Goal: Register for event/course

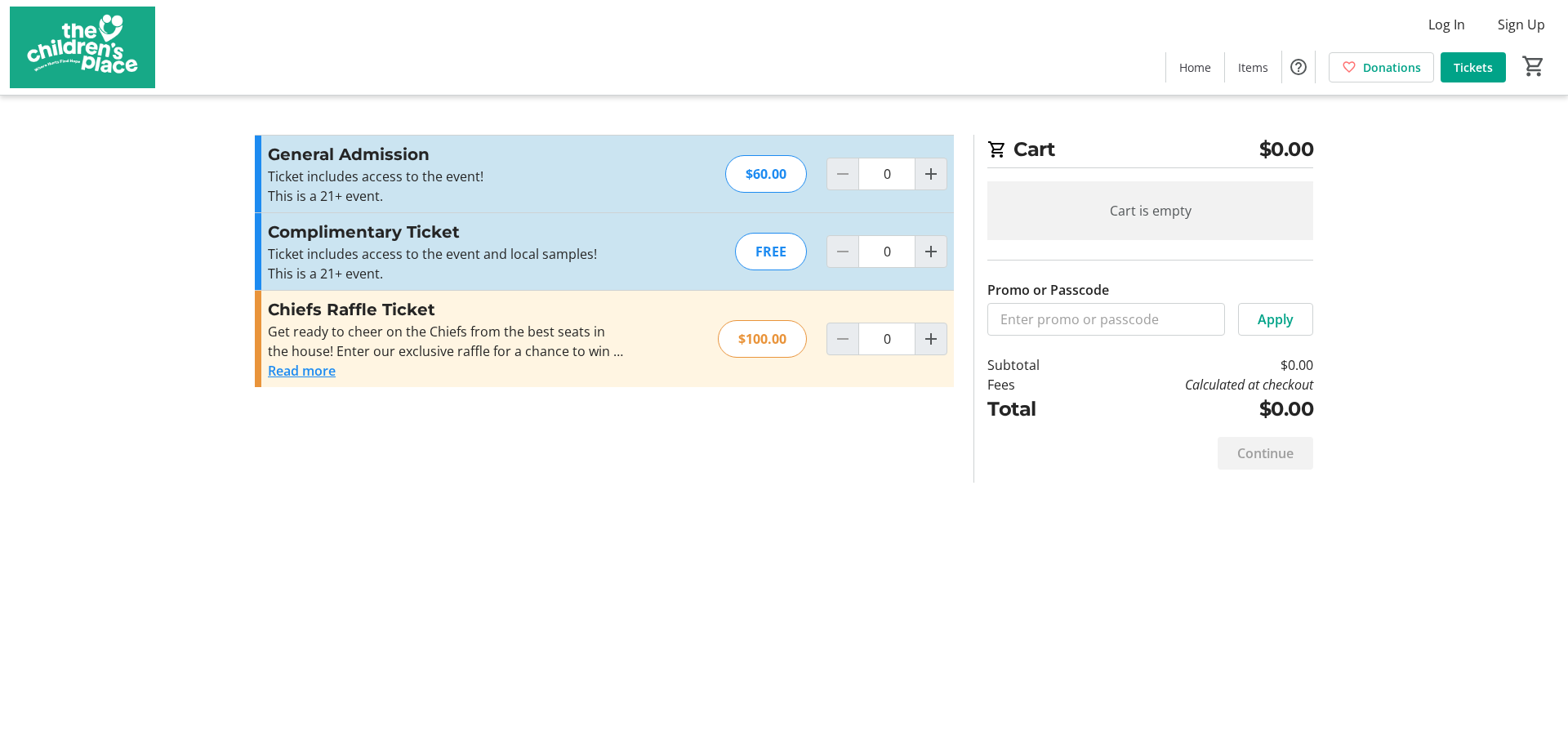
click at [765, 254] on div "FREE" at bounding box center [771, 252] width 72 height 37
click at [928, 254] on mat-icon "Increment by one" at bounding box center [930, 251] width 20 height 20
type input "1"
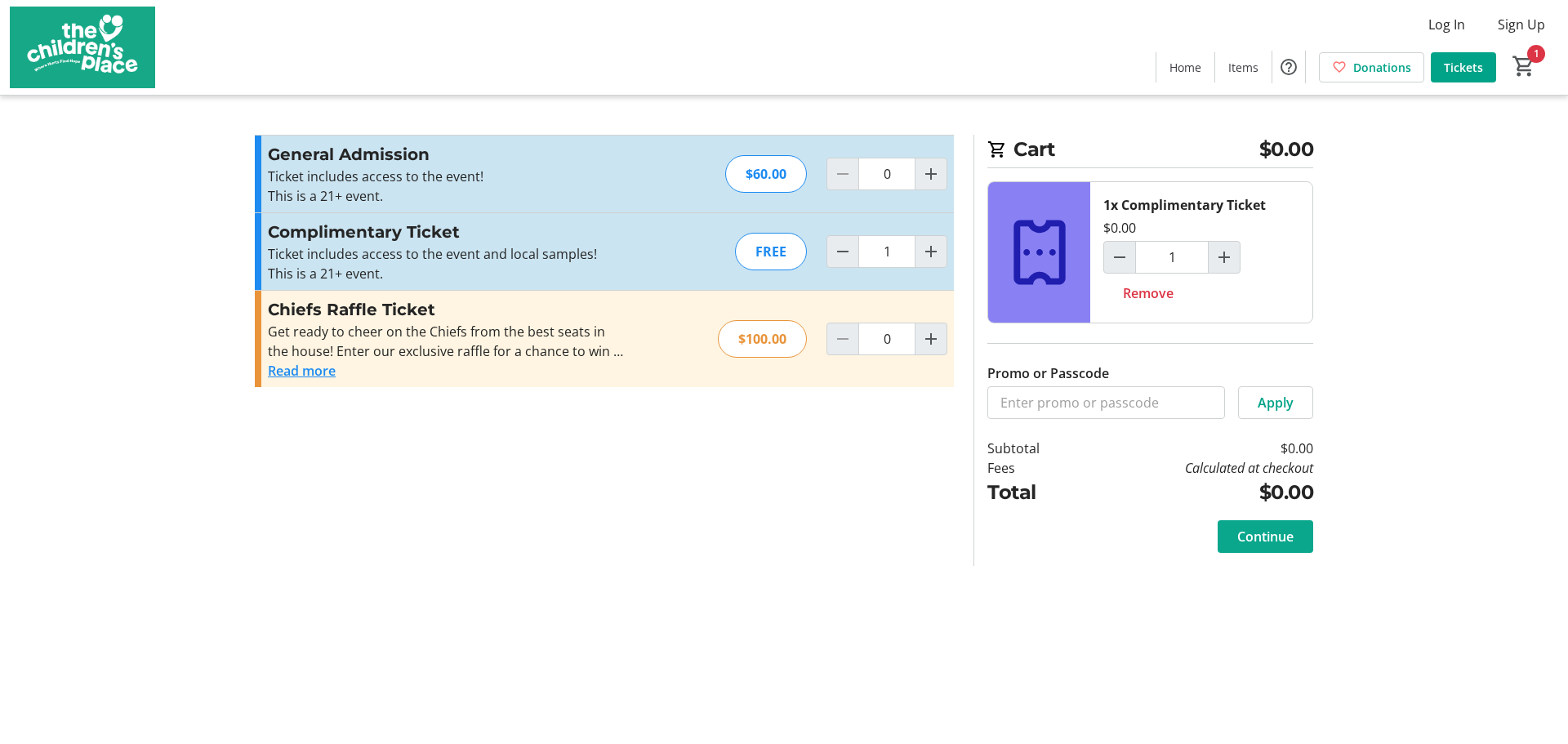
click at [1256, 537] on span "Continue" at bounding box center [1265, 536] width 56 height 20
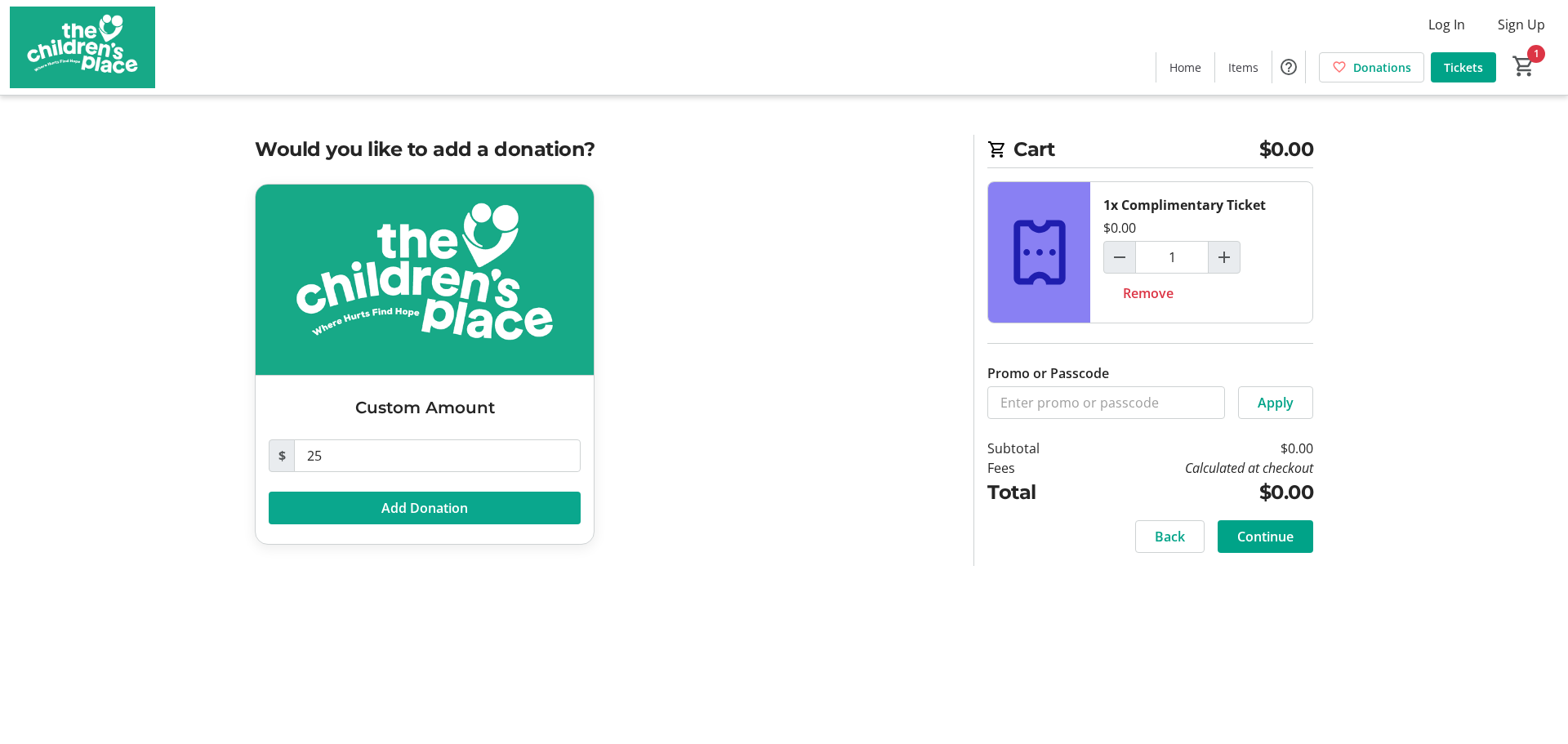
click at [449, 507] on span "Add Donation" at bounding box center [424, 507] width 87 height 20
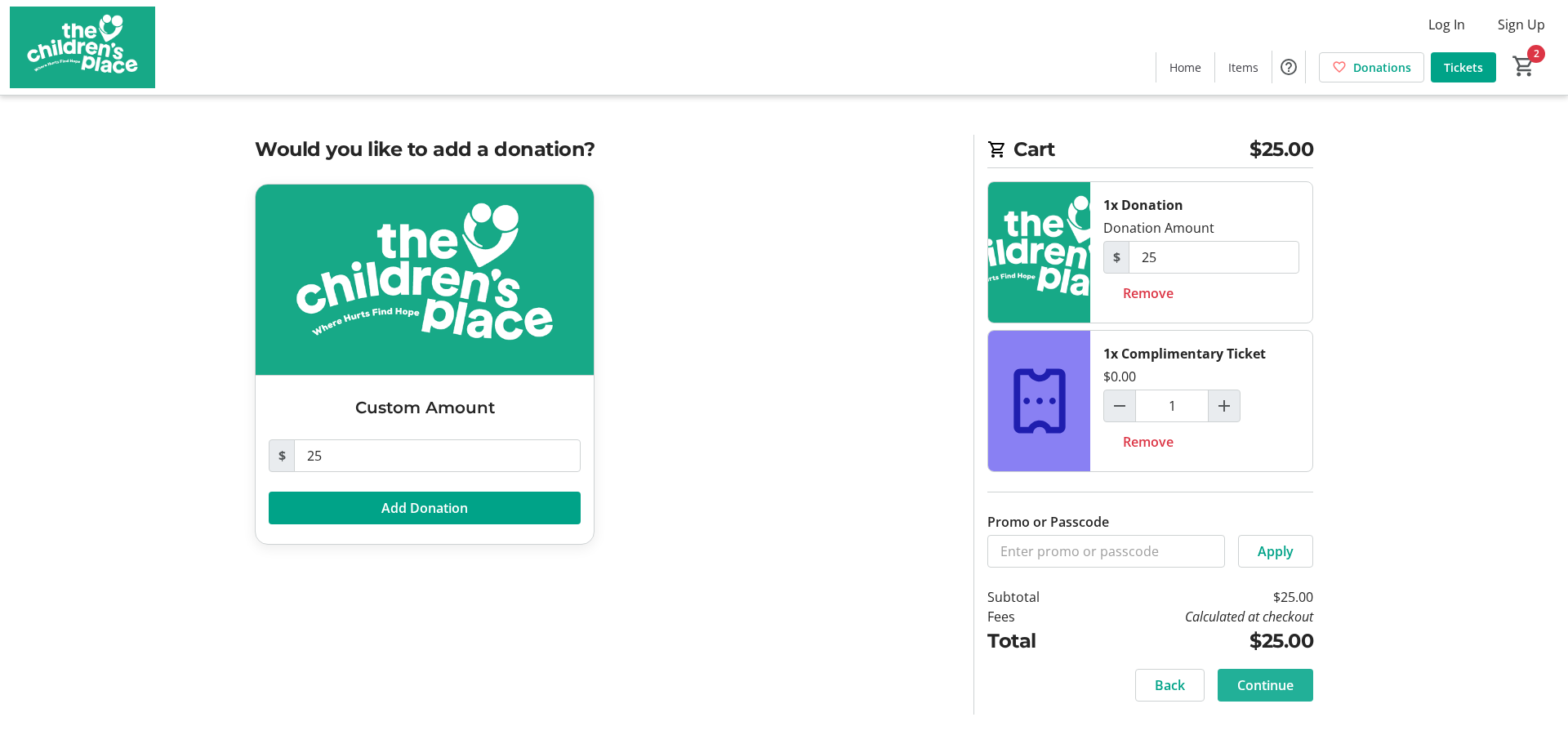
click at [1269, 683] on span "Continue" at bounding box center [1265, 685] width 56 height 20
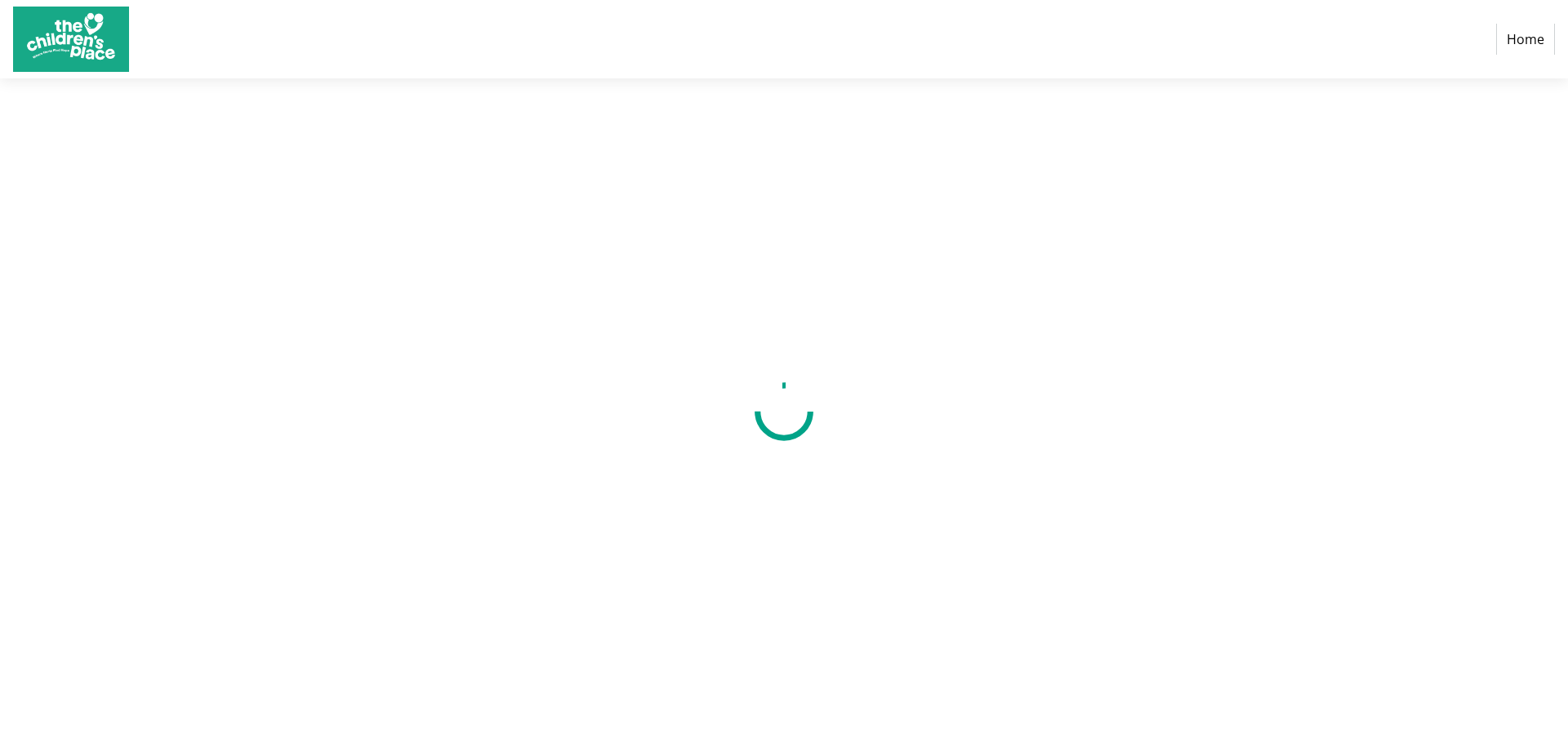
select select "US"
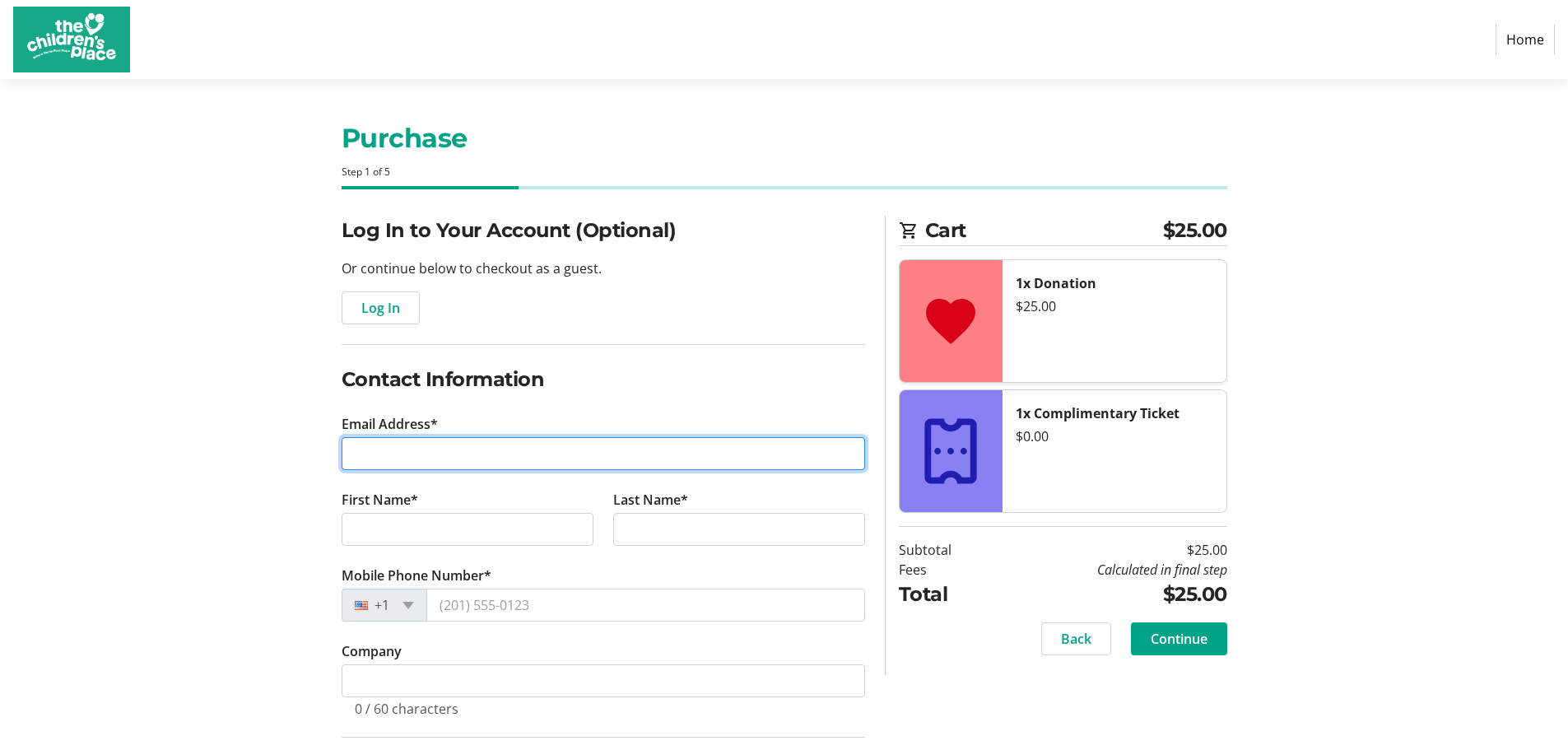
click at [455, 450] on input "Email Address*" at bounding box center [603, 453] width 523 height 33
type input "[EMAIL_ADDRESS][DOMAIN_NAME]"
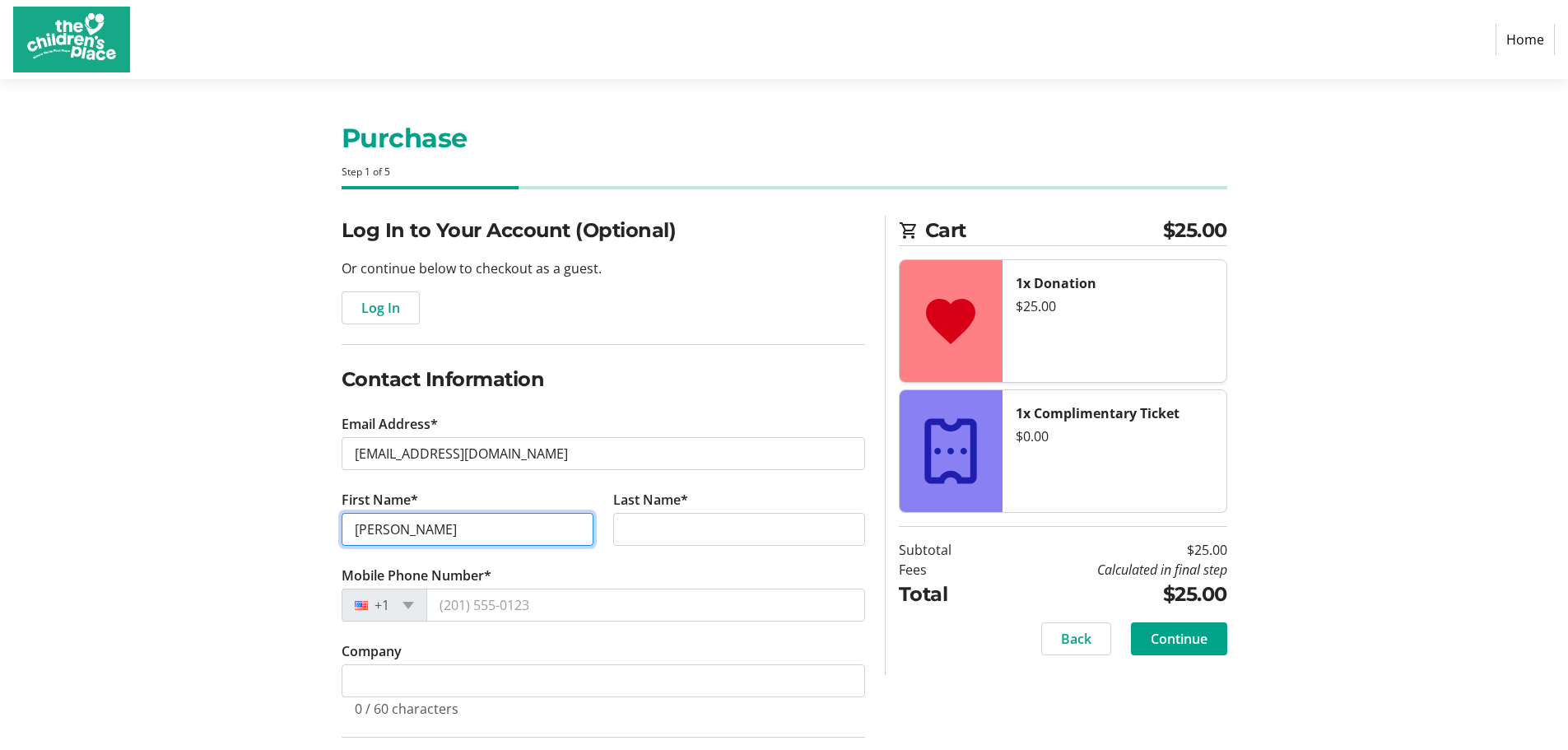
type input "[PERSON_NAME]"
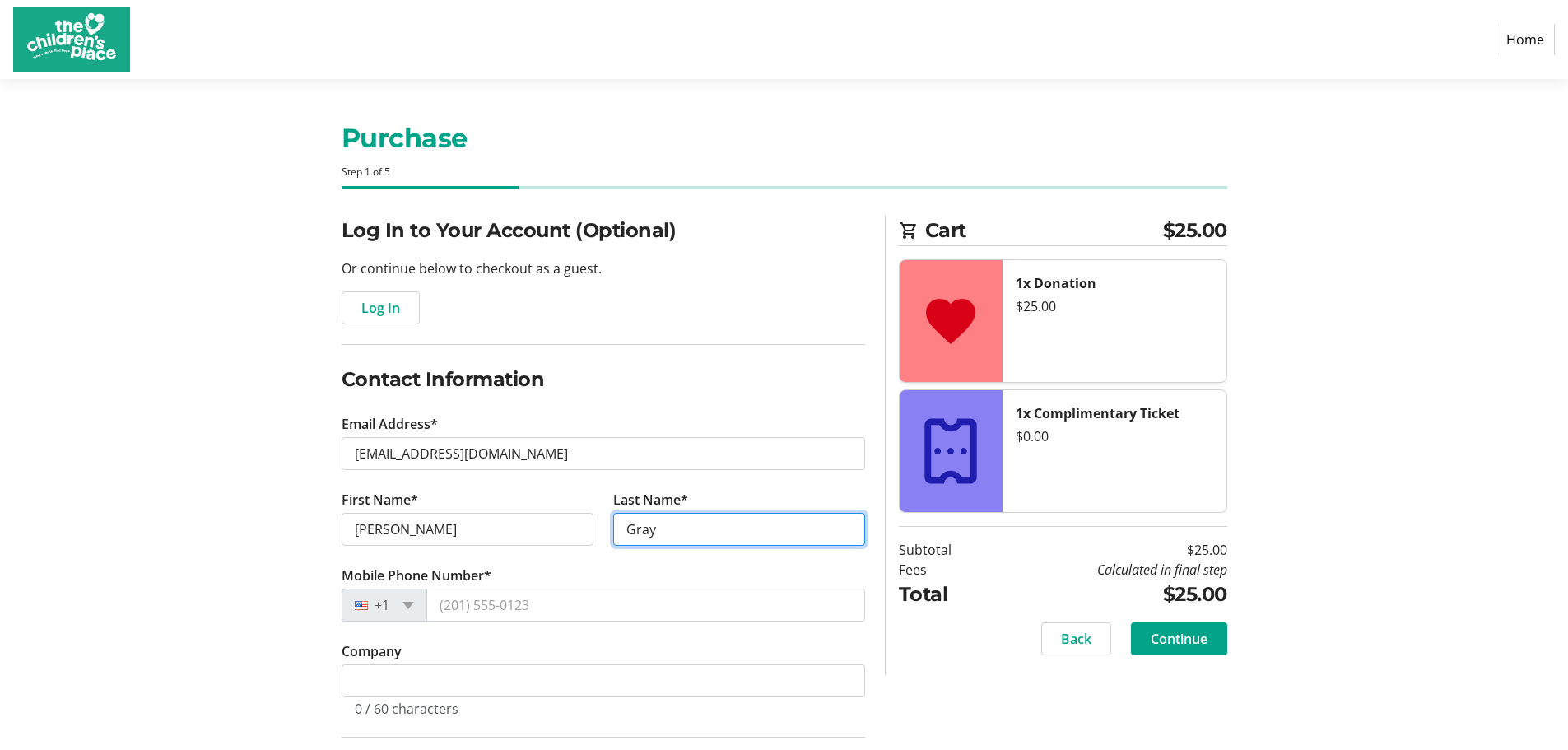
type input "Gray"
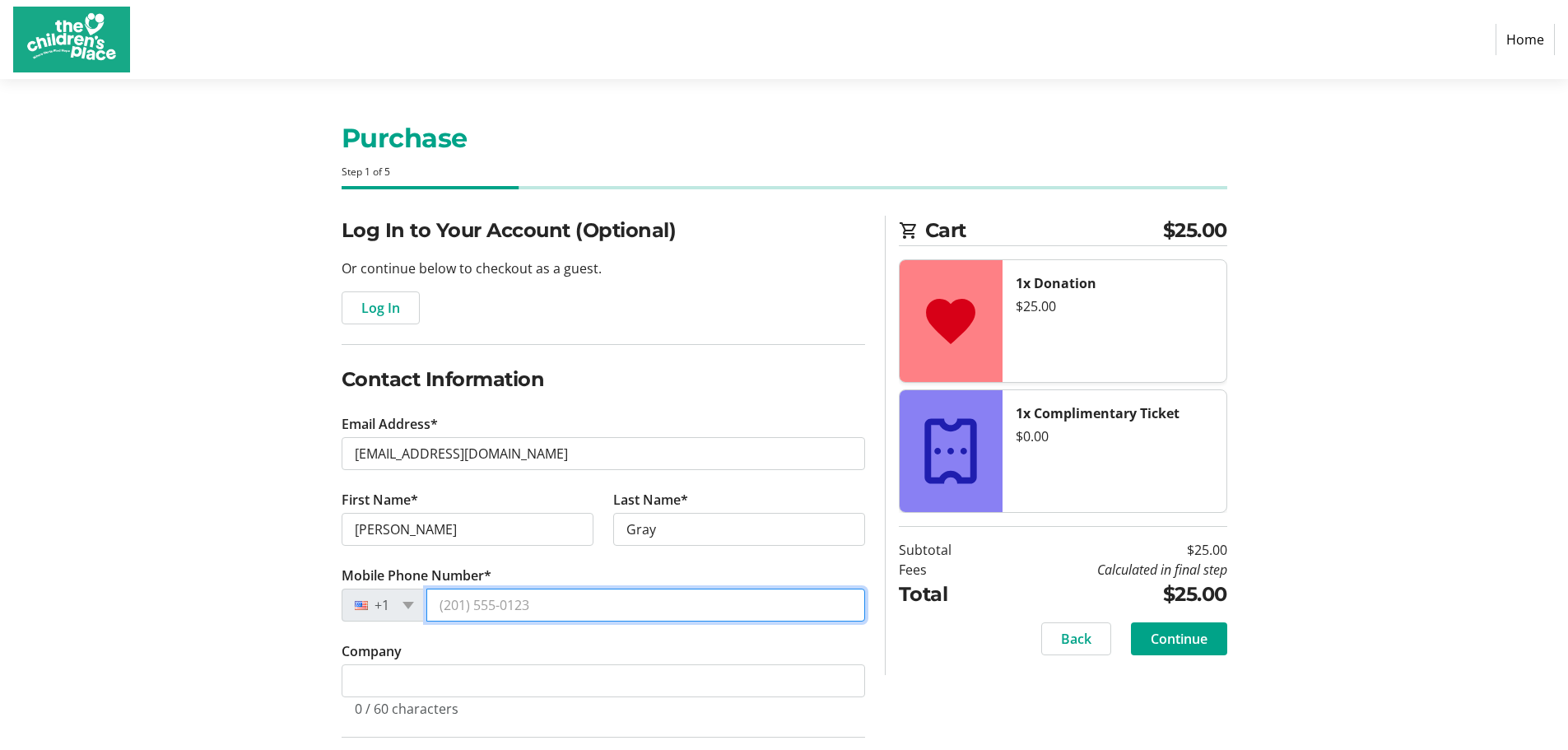
click at [558, 618] on input "Mobile Phone Number*" at bounding box center [645, 604] width 439 height 33
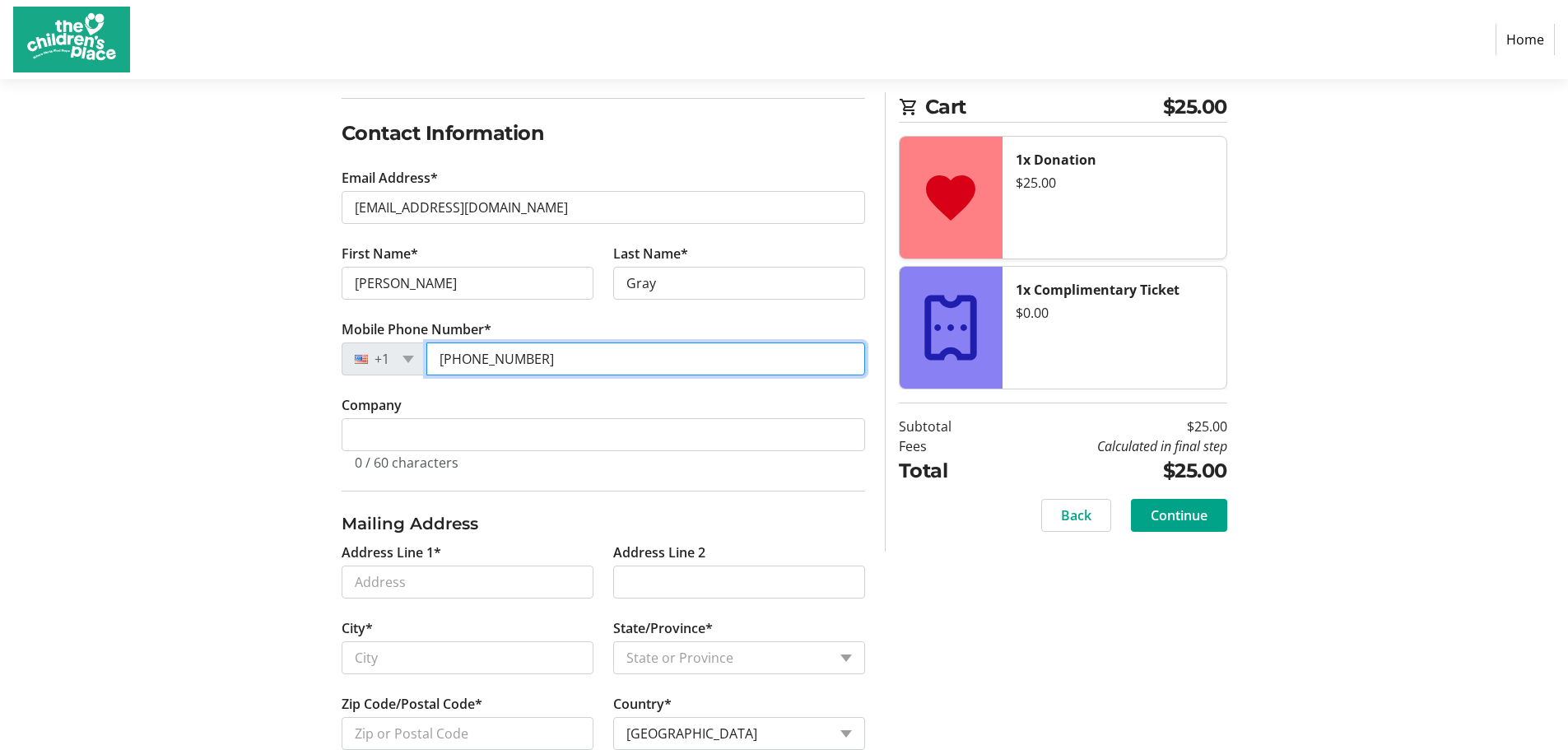
scroll to position [247, 0]
type input "[PHONE_NUMBER]"
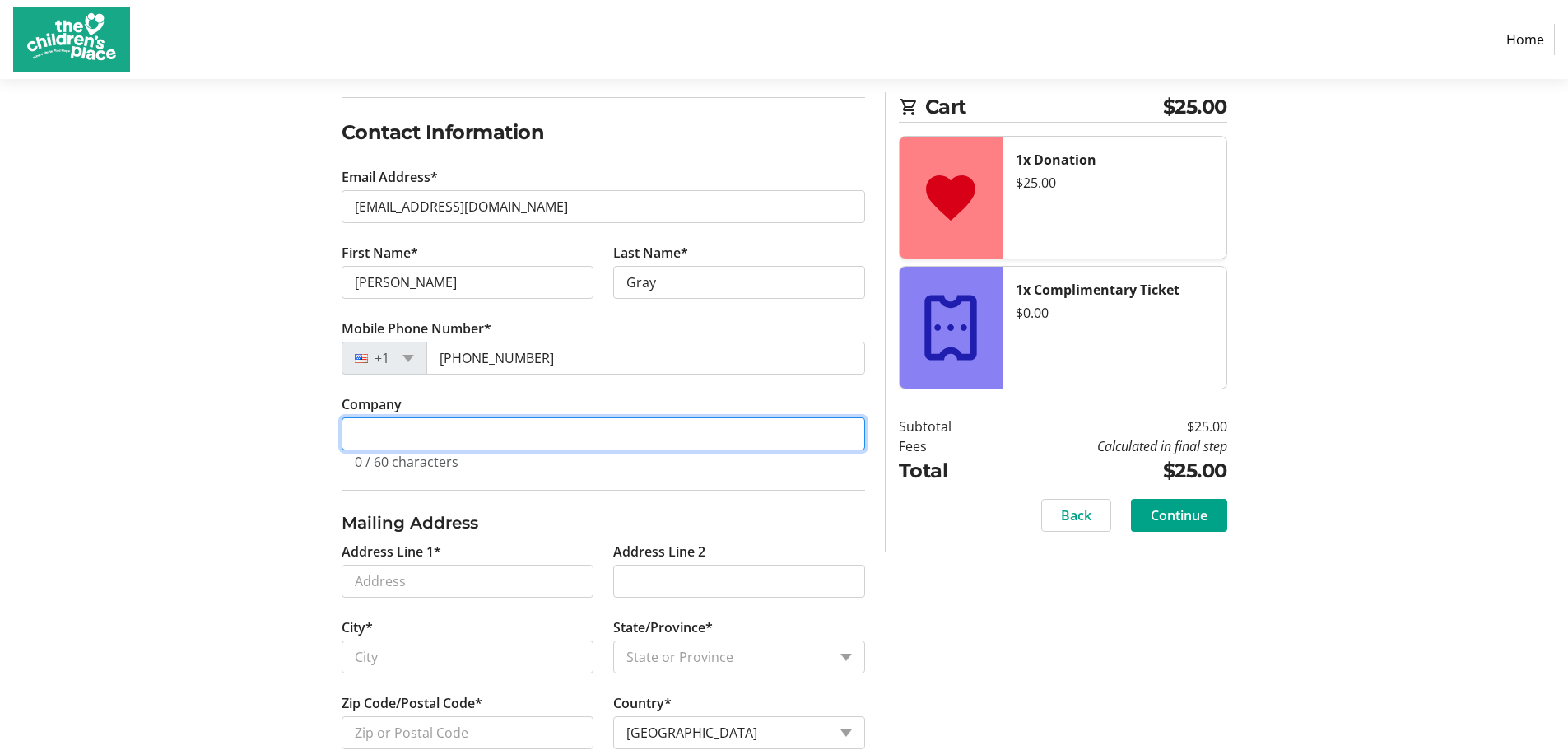
click at [465, 426] on input "Company" at bounding box center [603, 433] width 523 height 33
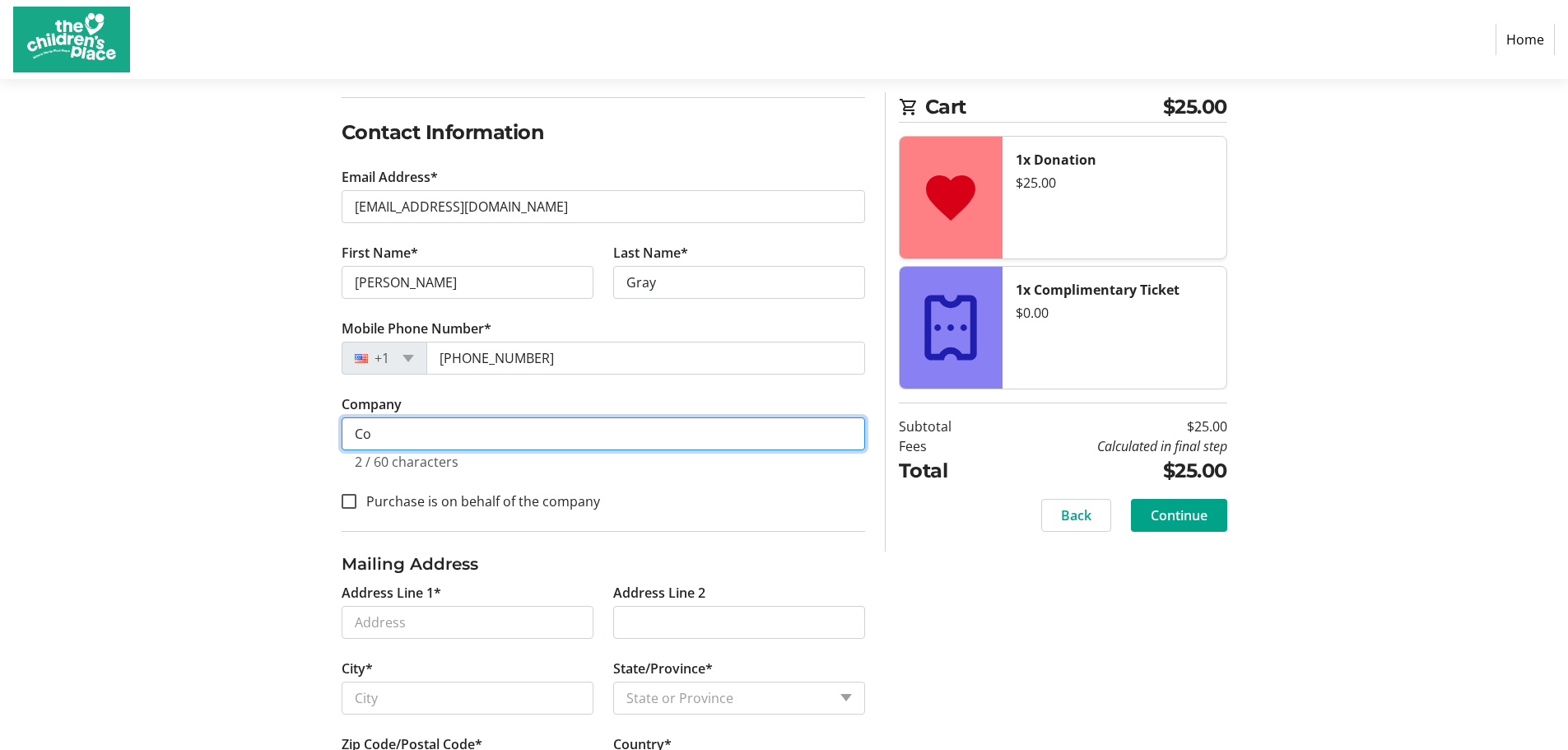
type input "C"
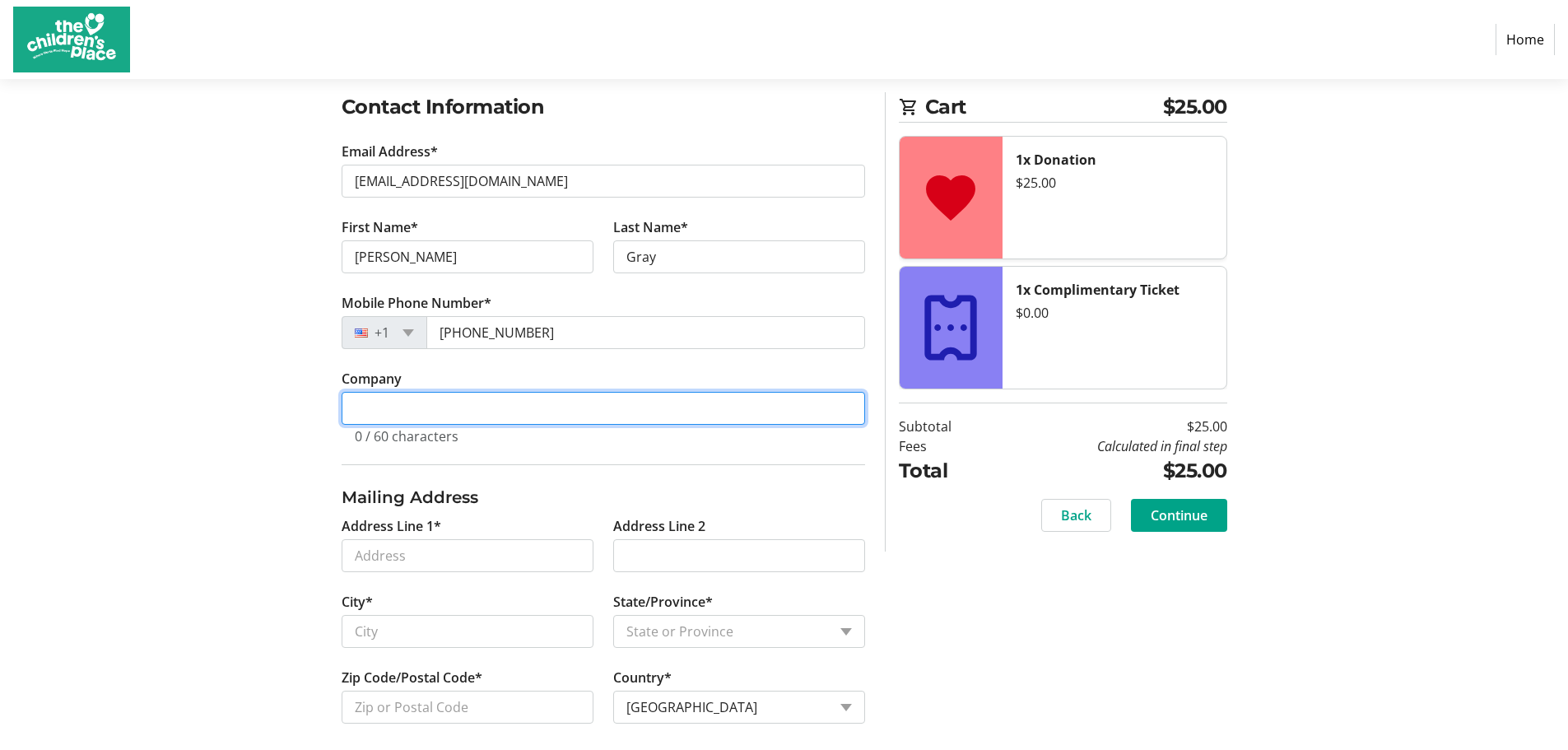
scroll to position [286, 0]
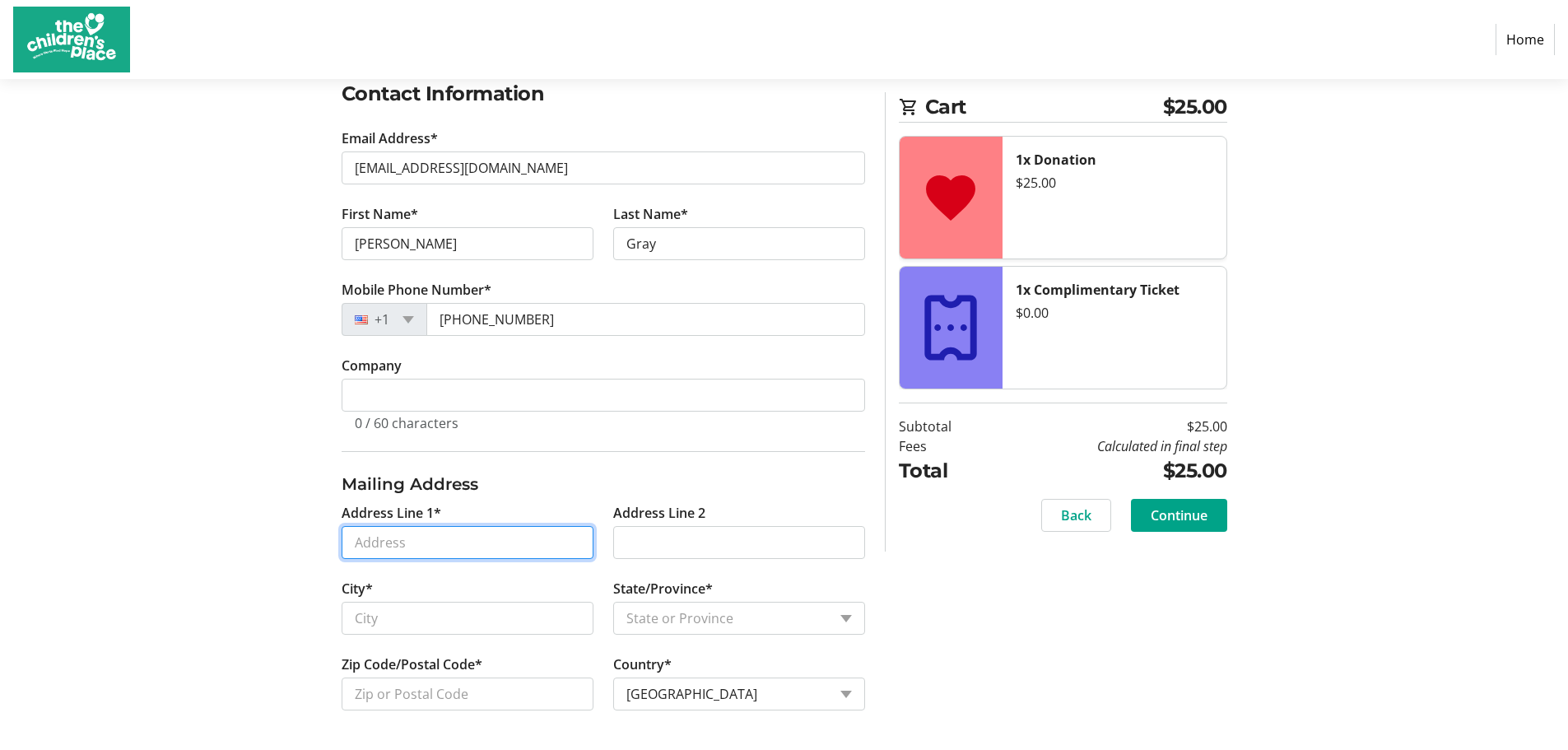
click at [437, 545] on input "Address Line 1*" at bounding box center [468, 542] width 252 height 33
type input "[STREET_ADDRESS]"
type input "[US_STATE][GEOGRAPHIC_DATA]"
select select "MO"
type input "64108"
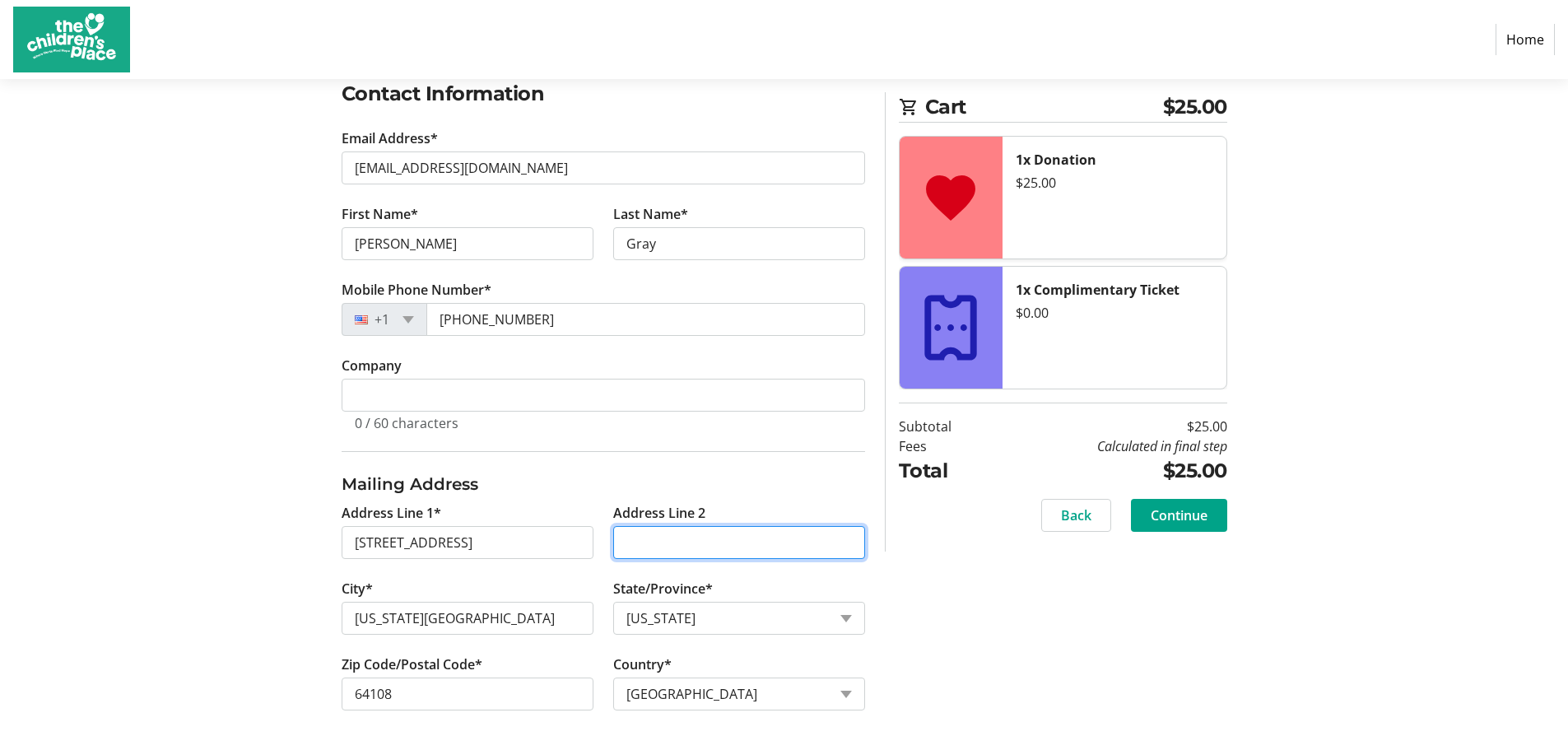
click at [658, 541] on input "Address Line 2" at bounding box center [739, 542] width 252 height 33
type input "215"
click at [1172, 508] on span "Continue" at bounding box center [1179, 515] width 56 height 20
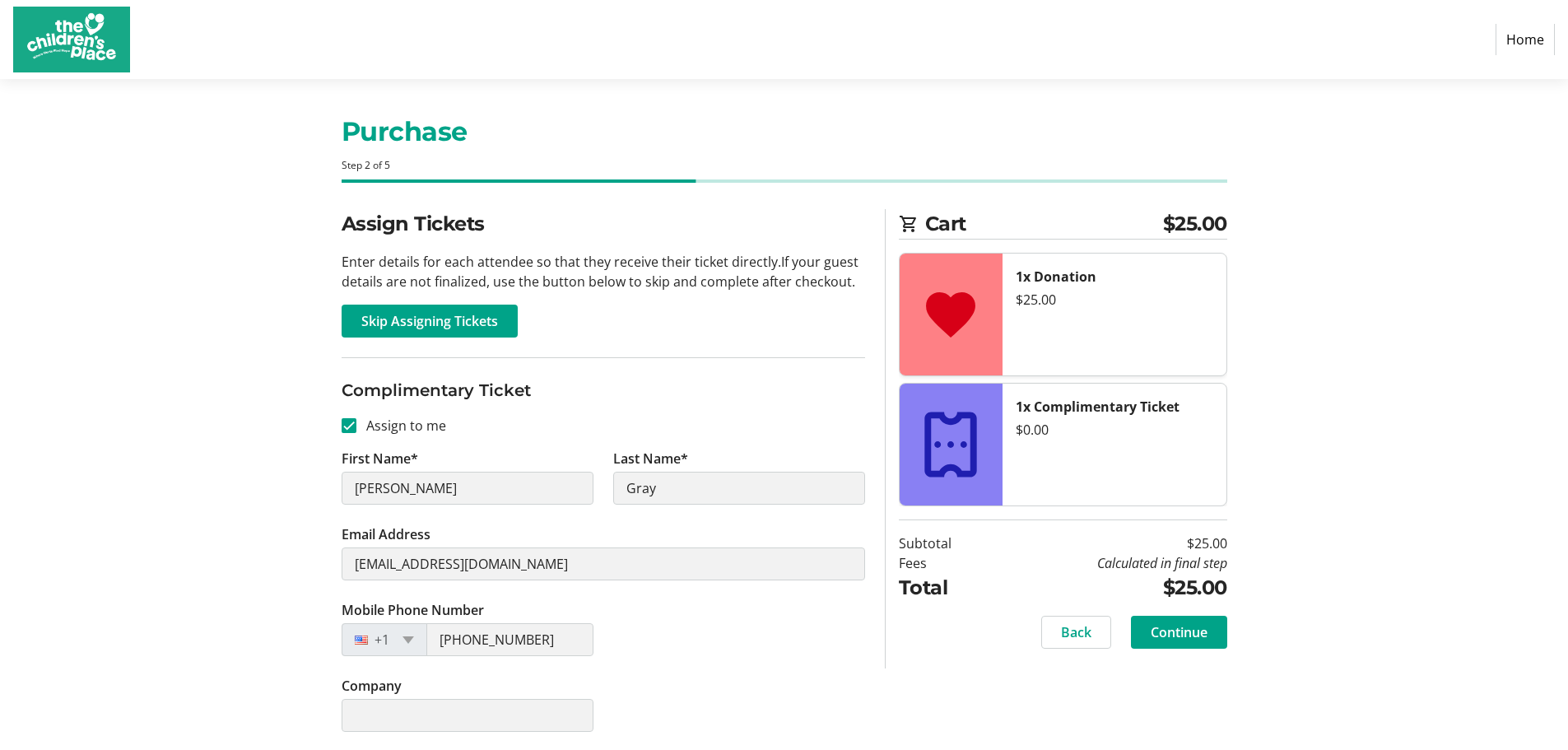
scroll to position [8, 0]
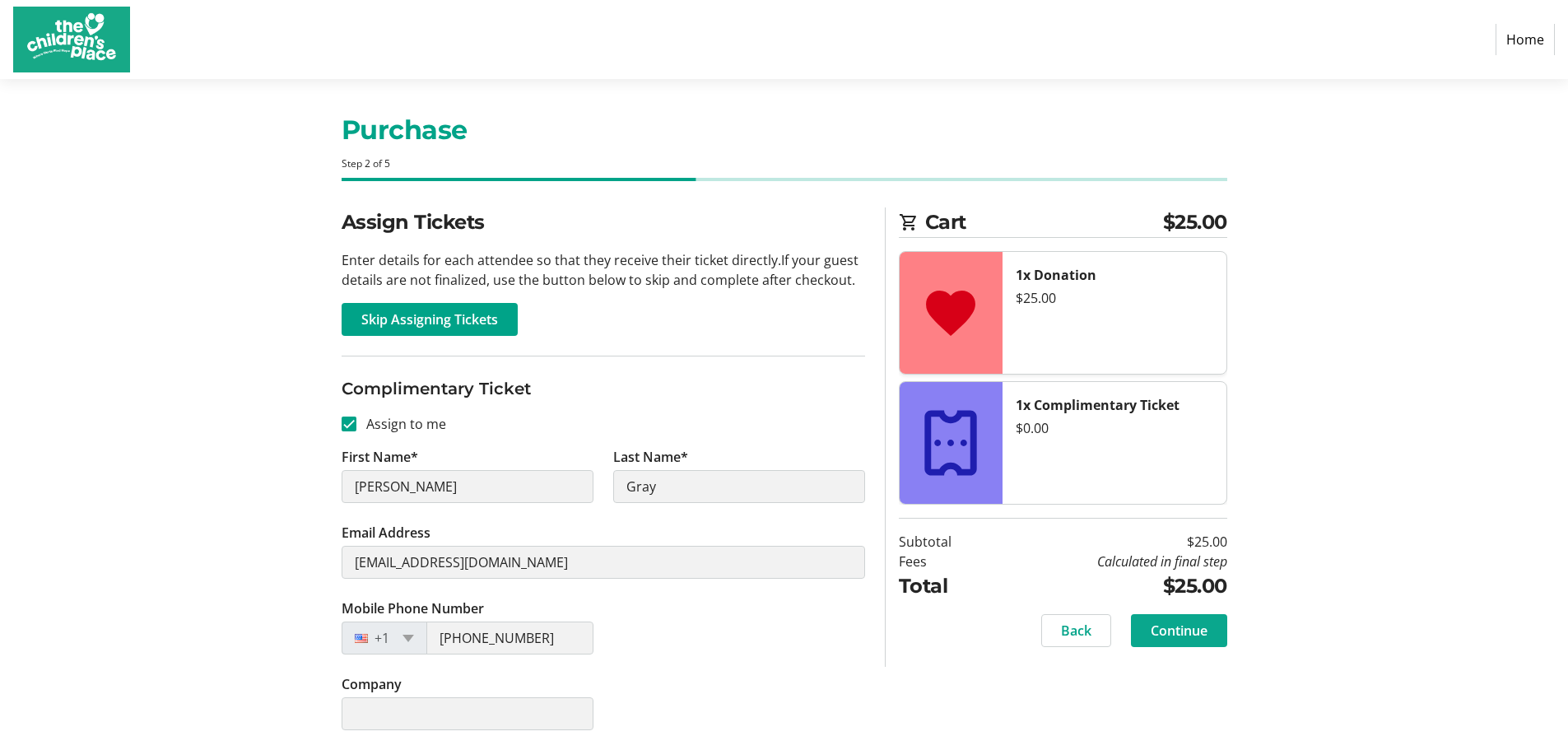
click at [1167, 621] on span "Continue" at bounding box center [1179, 631] width 56 height 20
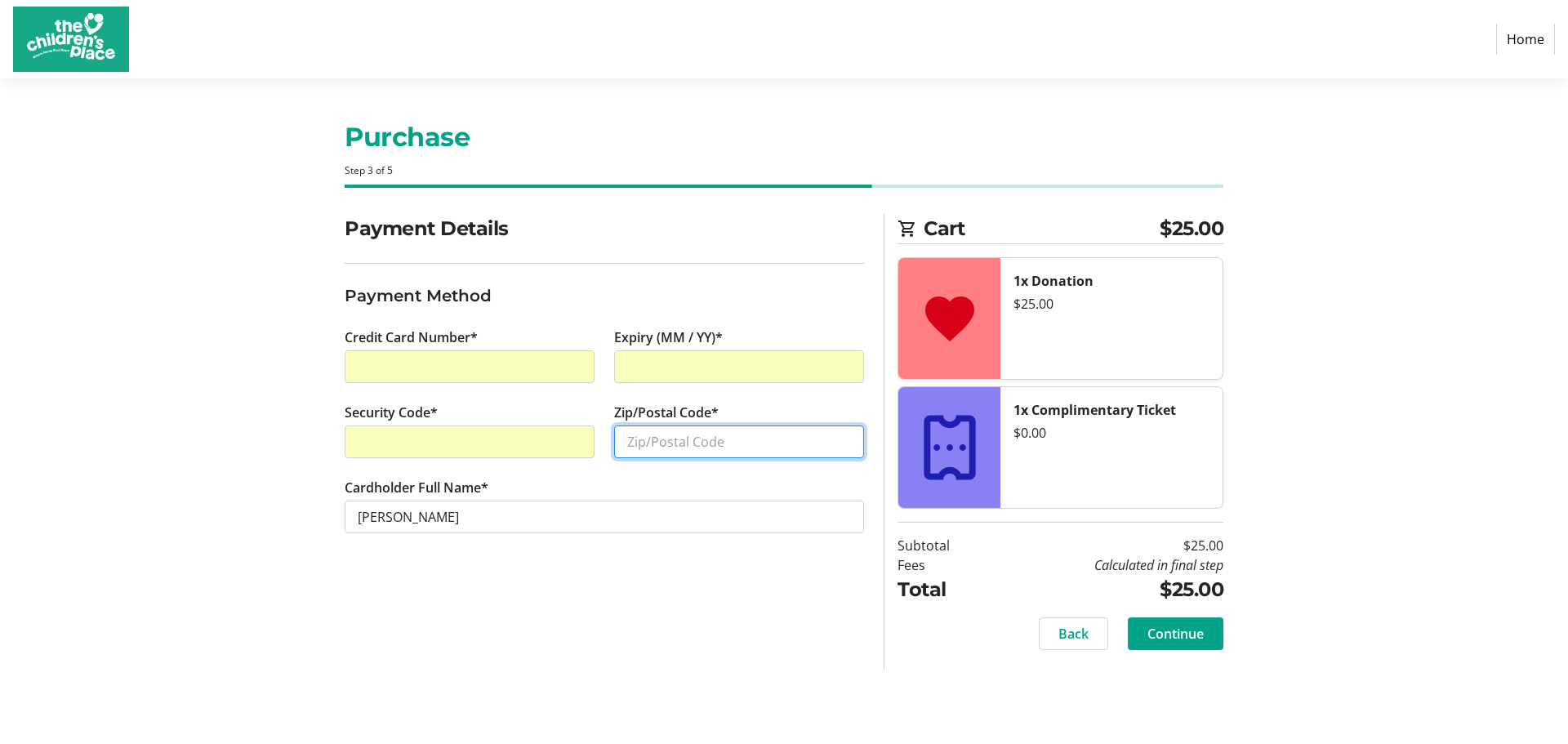
click at [699, 445] on input "Zip/Postal Code*" at bounding box center [739, 441] width 250 height 33
type input "64108"
click at [1175, 636] on span "Continue" at bounding box center [1176, 633] width 56 height 20
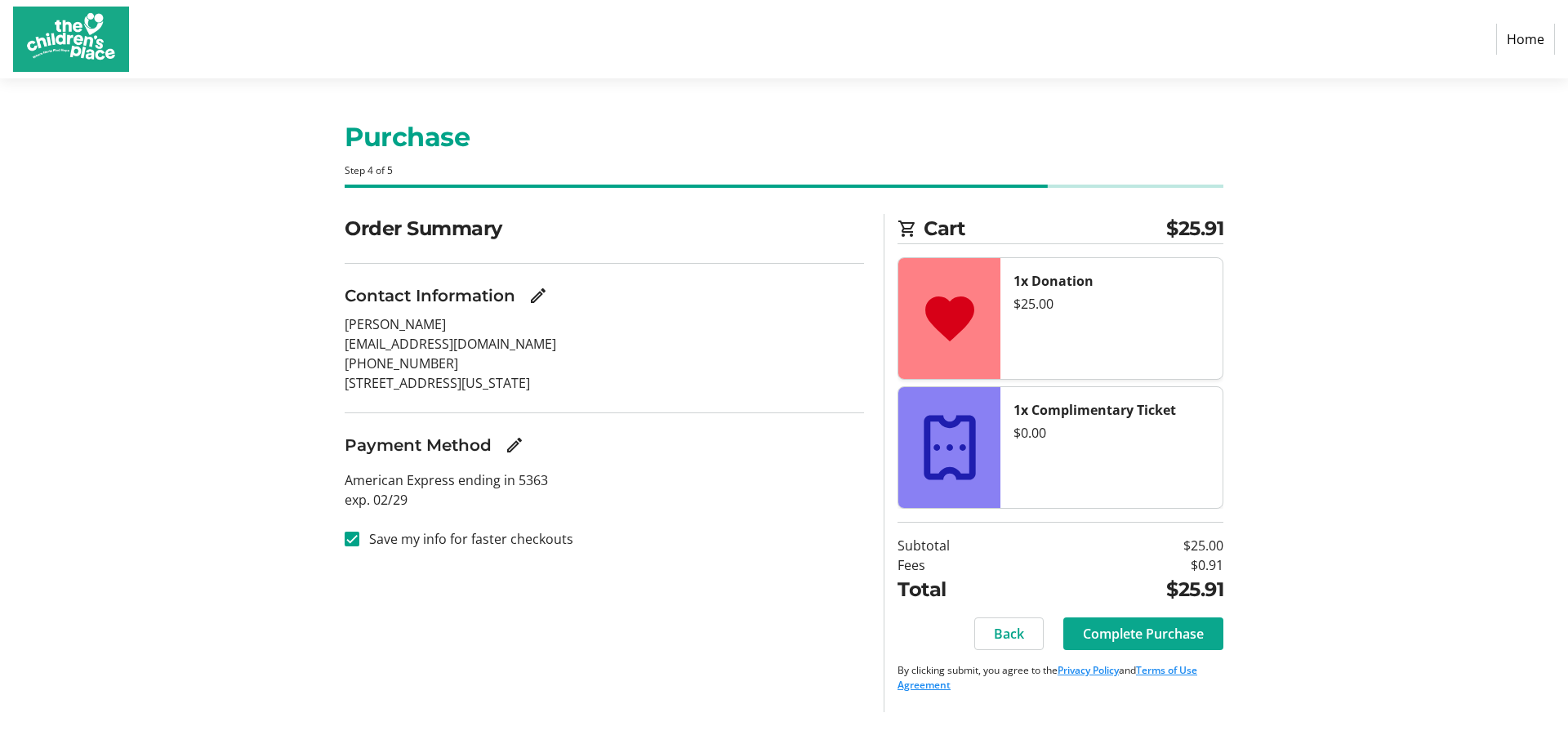
click at [1151, 635] on span "Complete Purchase" at bounding box center [1144, 633] width 121 height 20
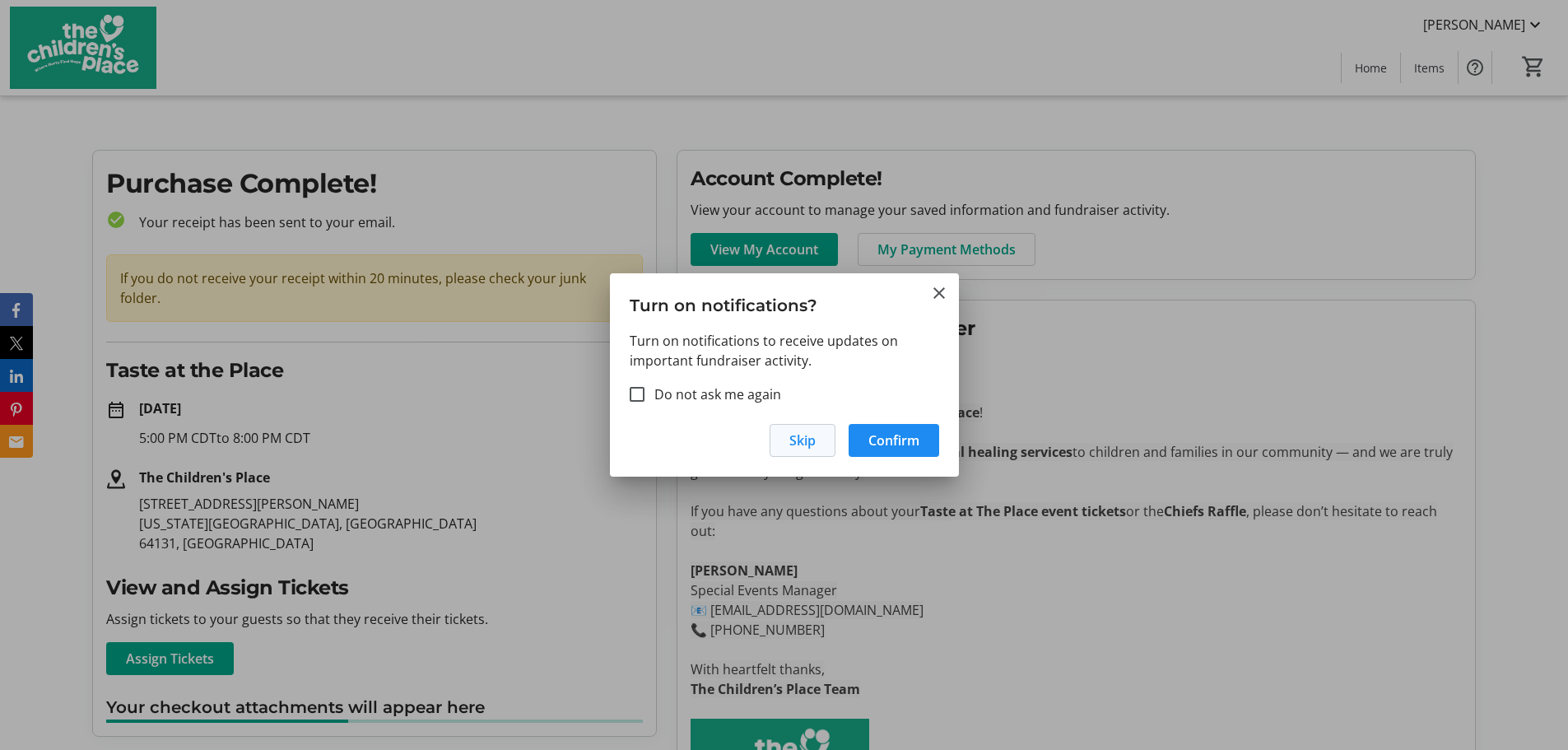
click at [804, 446] on span "Skip" at bounding box center [802, 440] width 26 height 20
